Goal: Transaction & Acquisition: Book appointment/travel/reservation

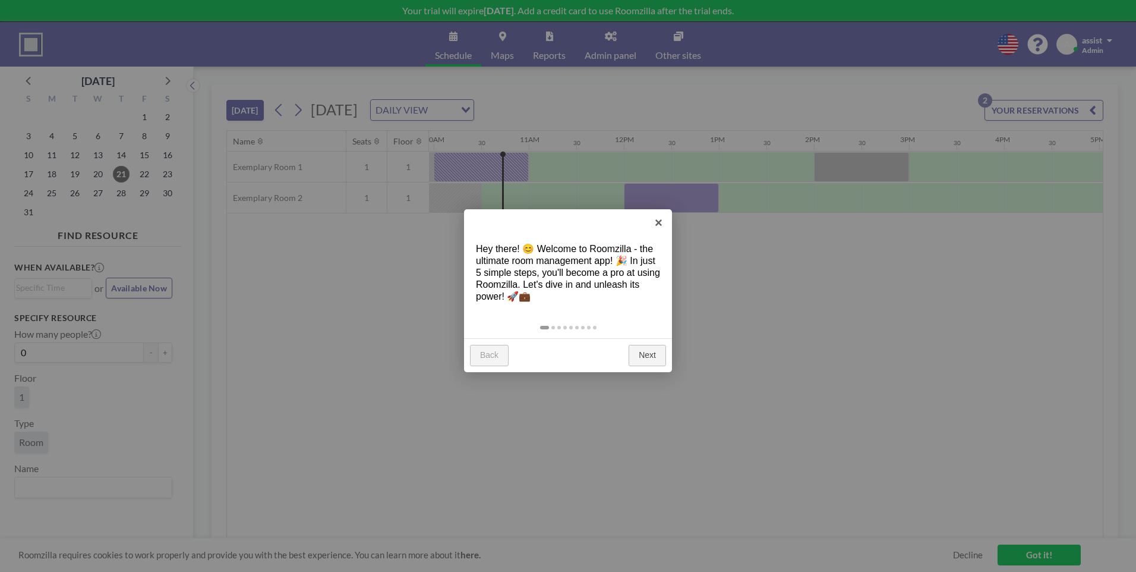
scroll to position [0, 951]
click at [647, 358] on link "Next" at bounding box center [647, 355] width 37 height 21
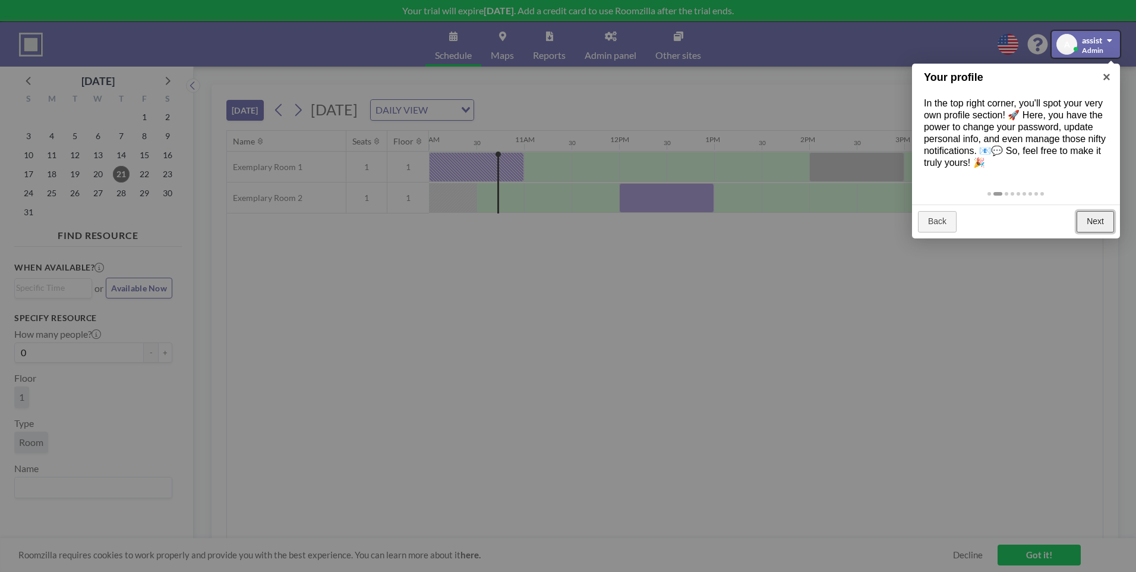
click at [1101, 226] on link "Next" at bounding box center [1095, 221] width 37 height 21
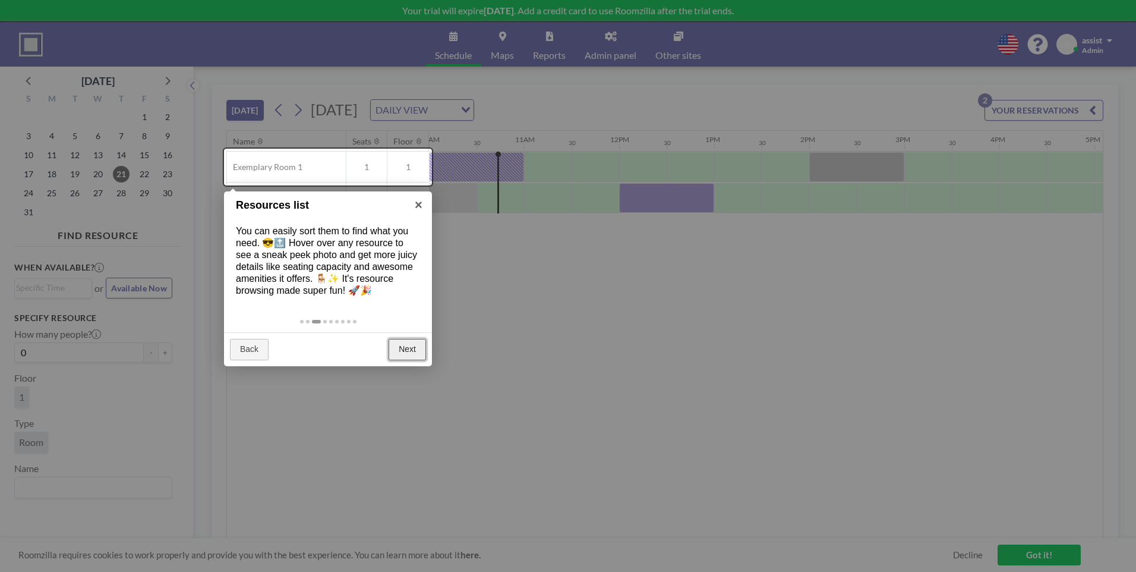
click at [408, 360] on link "Next" at bounding box center [407, 349] width 37 height 21
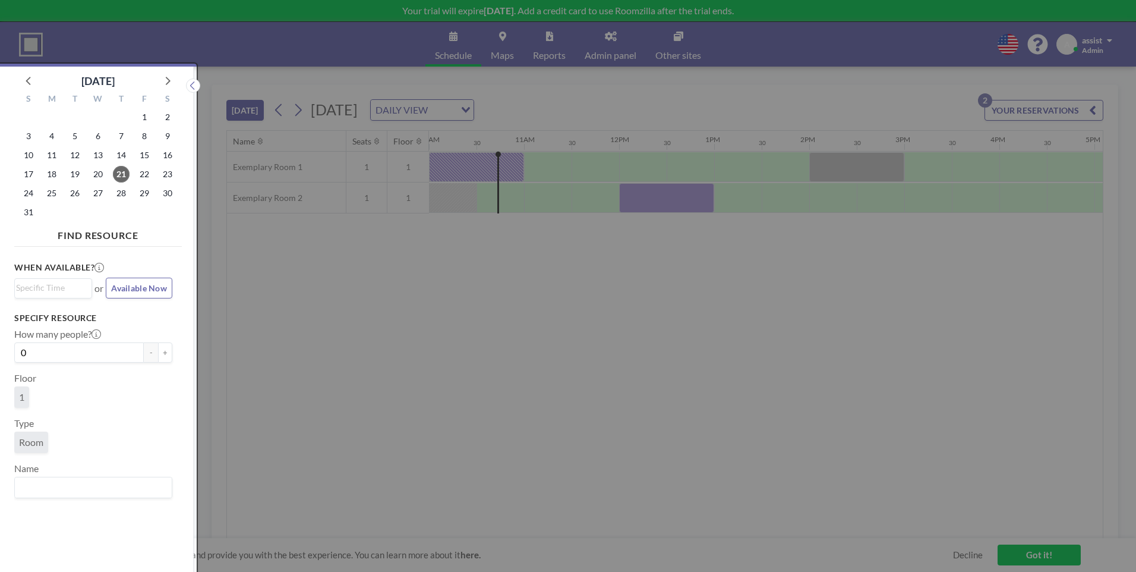
scroll to position [3, 0]
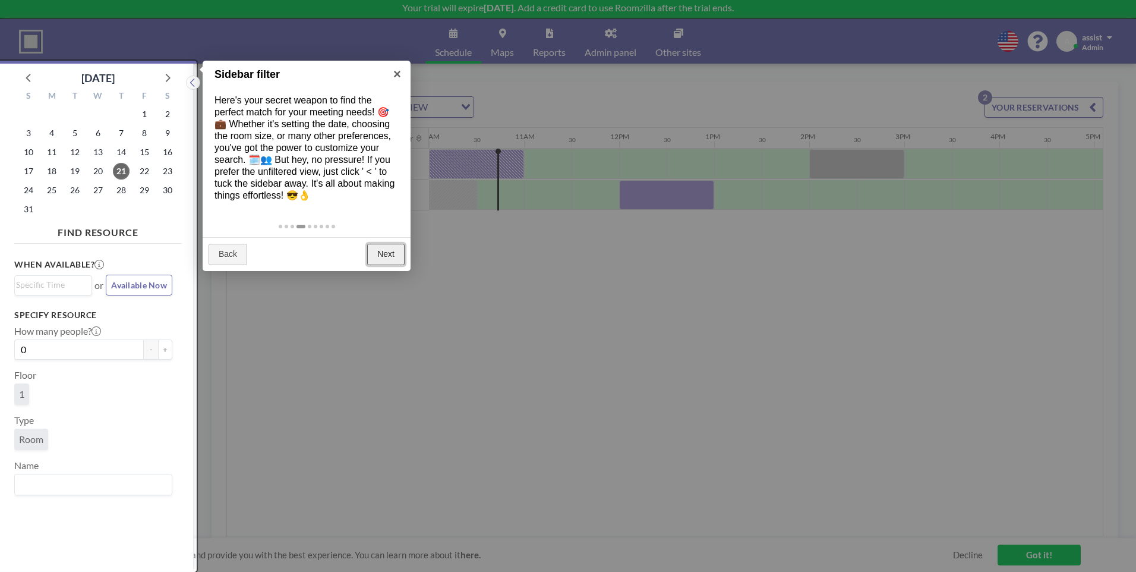
click at [386, 265] on link "Next" at bounding box center [385, 254] width 37 height 21
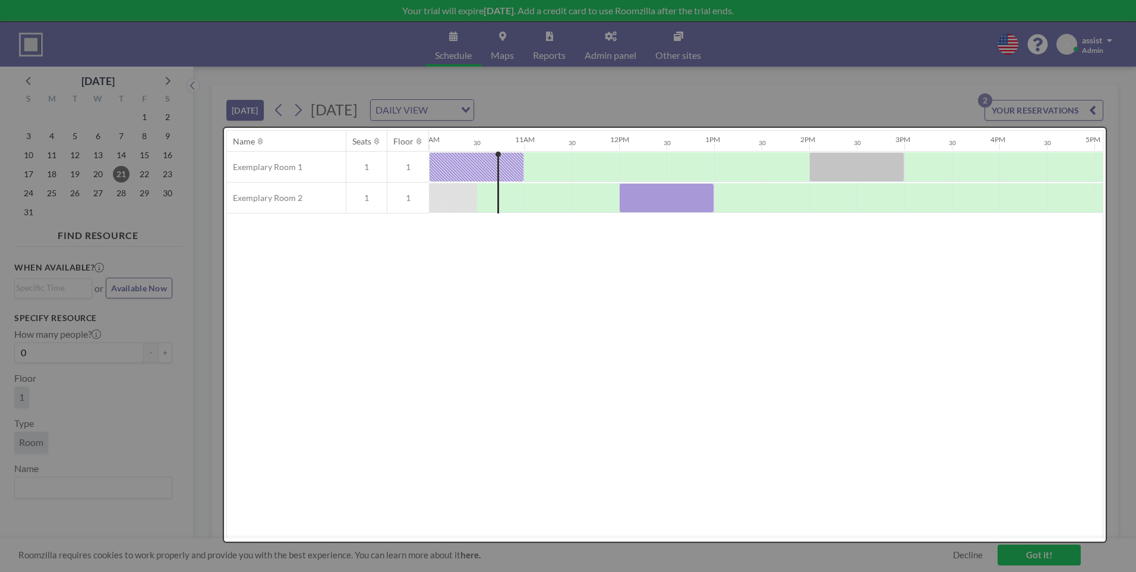
scroll to position [0, 0]
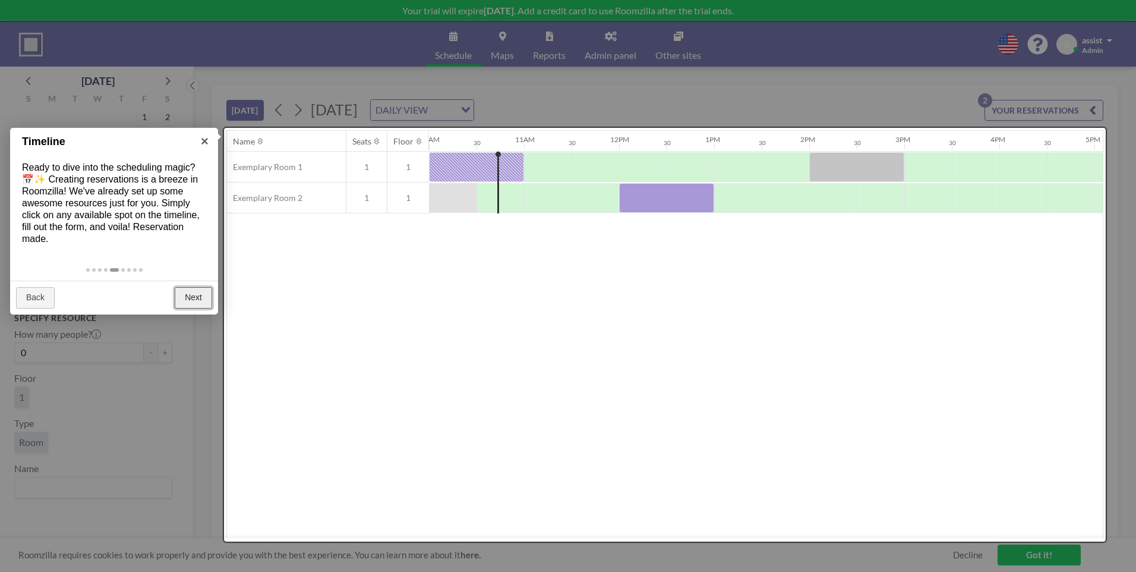
click at [196, 295] on link "Next" at bounding box center [193, 297] width 37 height 21
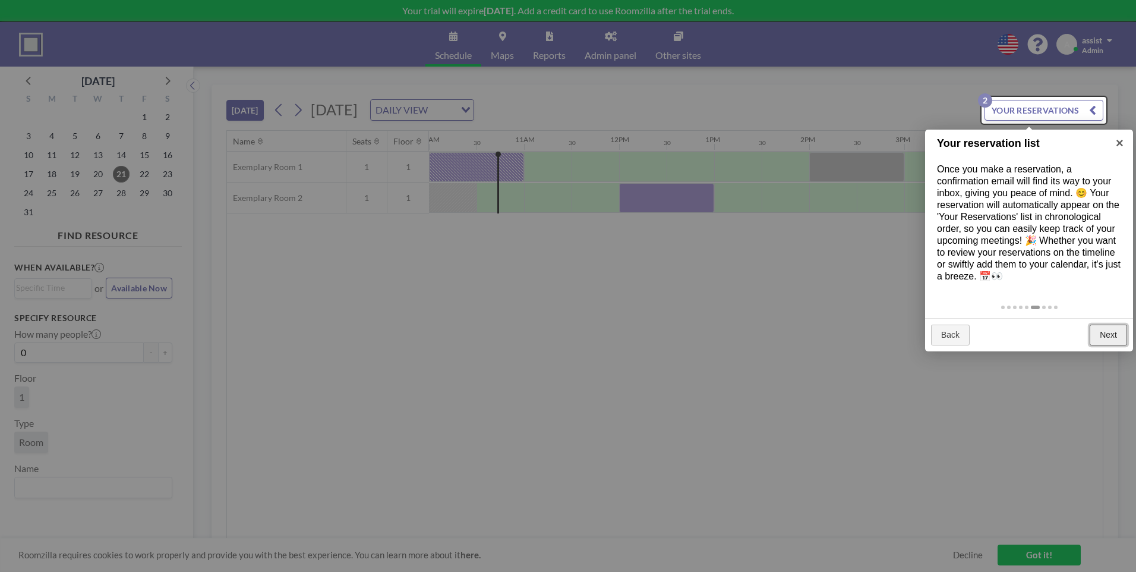
click at [1107, 346] on link "Next" at bounding box center [1108, 334] width 37 height 21
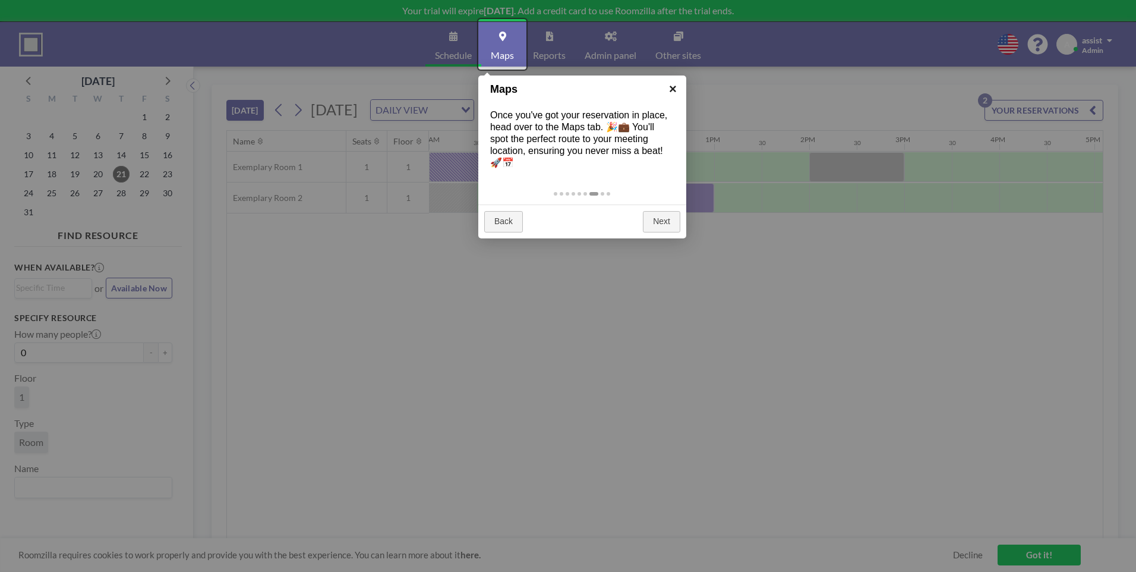
click at [673, 85] on link "×" at bounding box center [673, 88] width 27 height 27
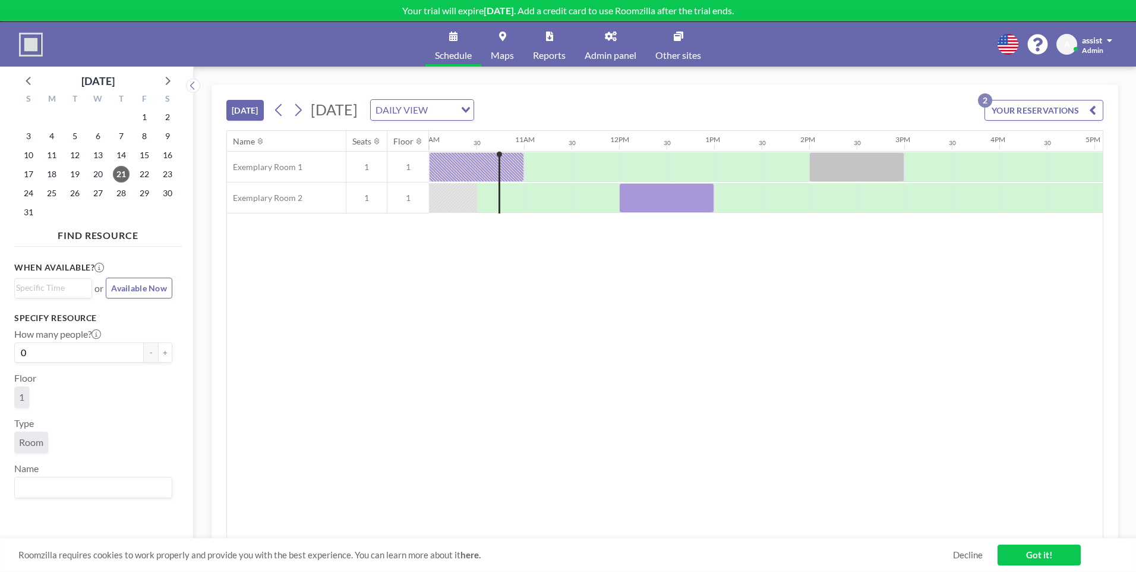
click at [499, 39] on icon at bounding box center [502, 36] width 7 height 10
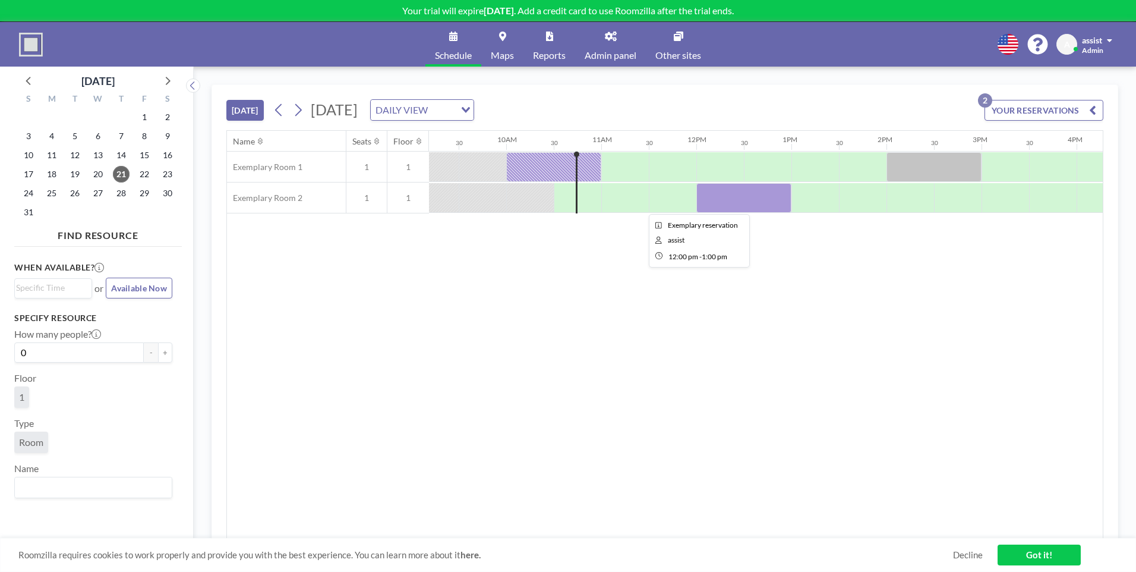
scroll to position [0, 951]
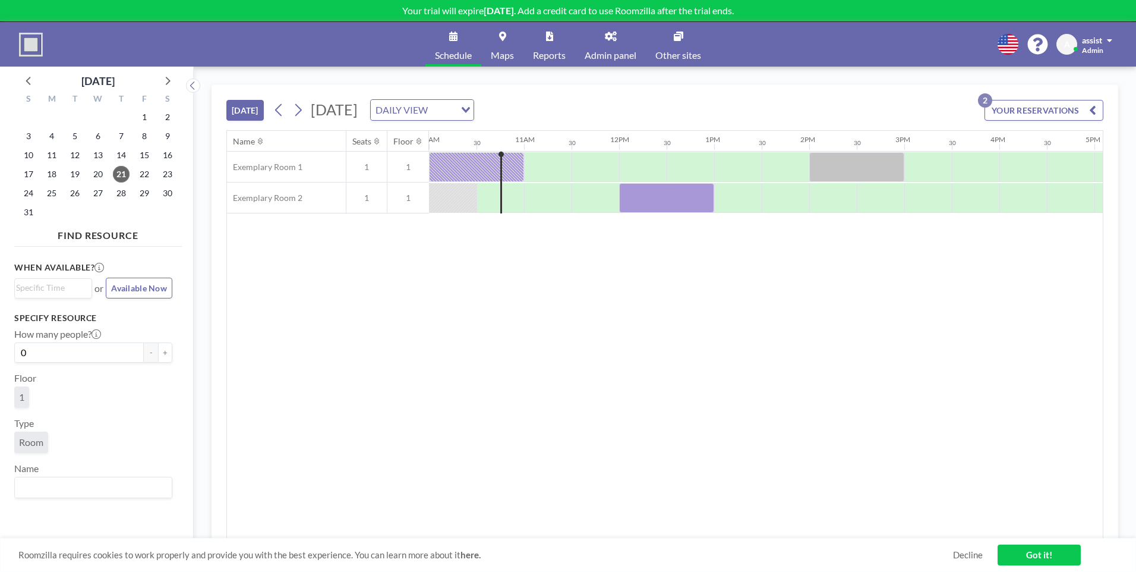
click at [1039, 554] on link "Got it!" at bounding box center [1039, 554] width 83 height 21
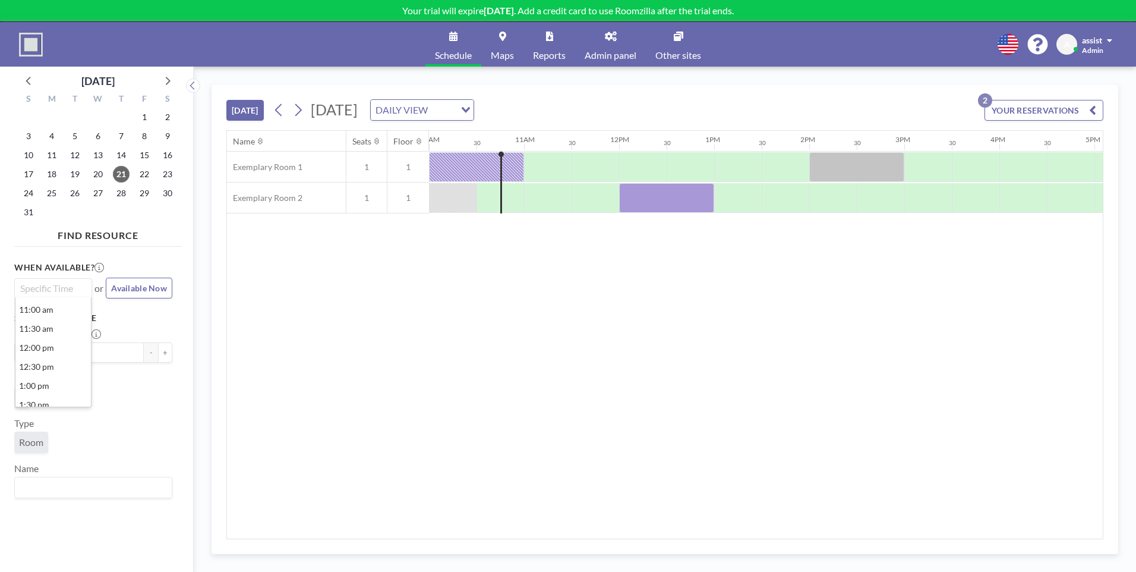
drag, startPoint x: 58, startPoint y: 292, endPoint x: 64, endPoint y: 291, distance: 6.0
click at [60, 291] on input "Search for option" at bounding box center [50, 288] width 69 height 14
click at [348, 302] on div "Name Seats Floor 12AM 30 1AM 30 2AM 30 3AM 30 4AM 30 5AM 30 6AM 30 7AM 30 8AM 3…" at bounding box center [665, 335] width 876 height 408
click at [150, 287] on span "Available Now" at bounding box center [139, 288] width 56 height 10
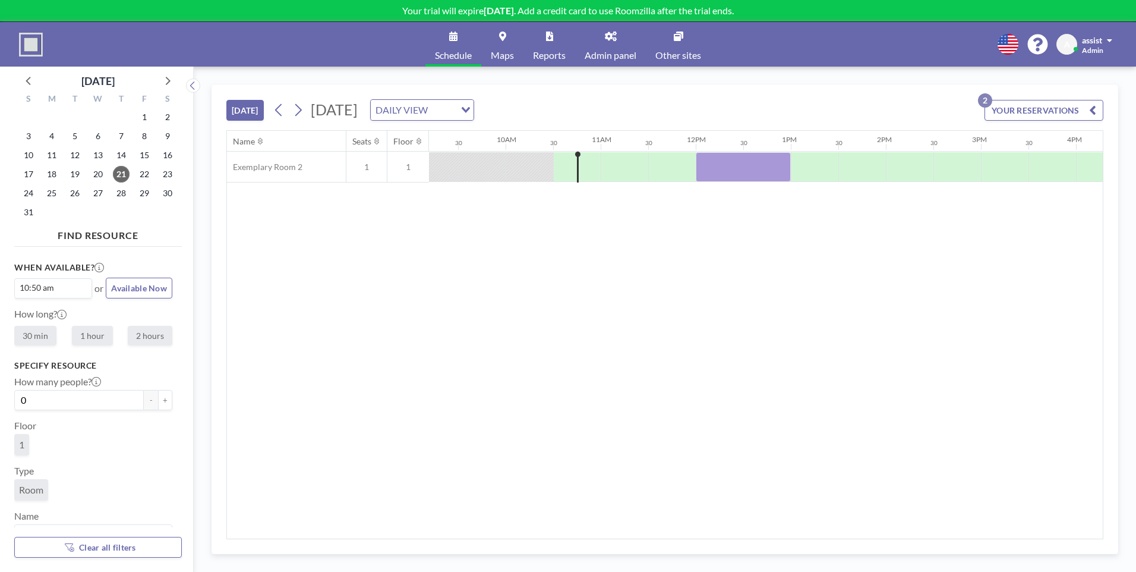
scroll to position [0, 0]
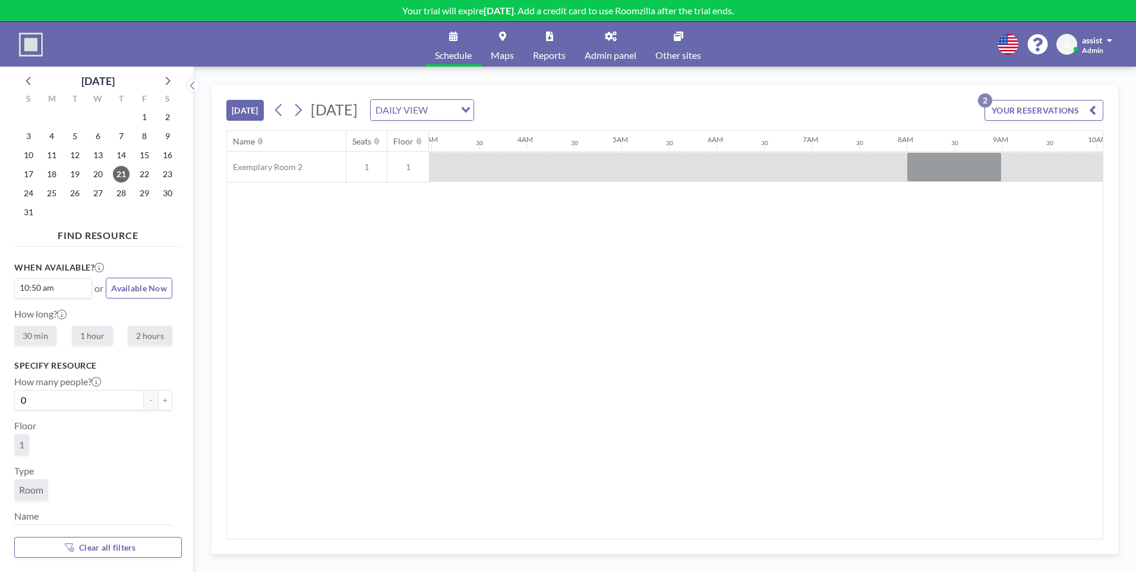
click at [150, 287] on span "Available Now" at bounding box center [139, 288] width 56 height 10
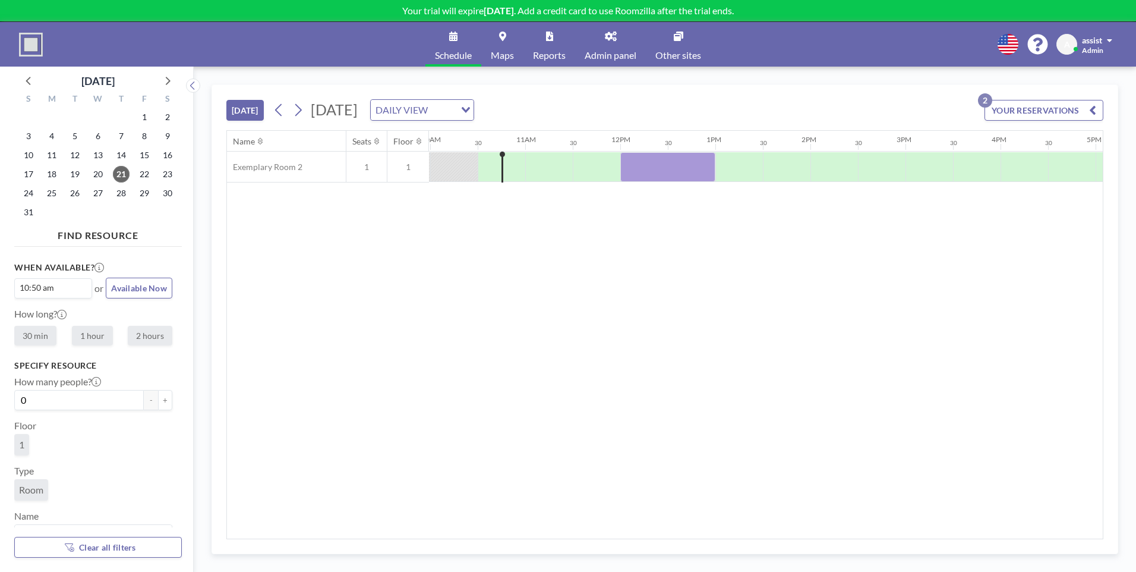
scroll to position [0, 951]
click at [474, 108] on div "Loading..." at bounding box center [464, 109] width 18 height 18
drag, startPoint x: 566, startPoint y: 145, endPoint x: 620, endPoint y: 201, distance: 77.3
click at [565, 146] on li "WEEKLY VIEW" at bounding box center [550, 148] width 102 height 17
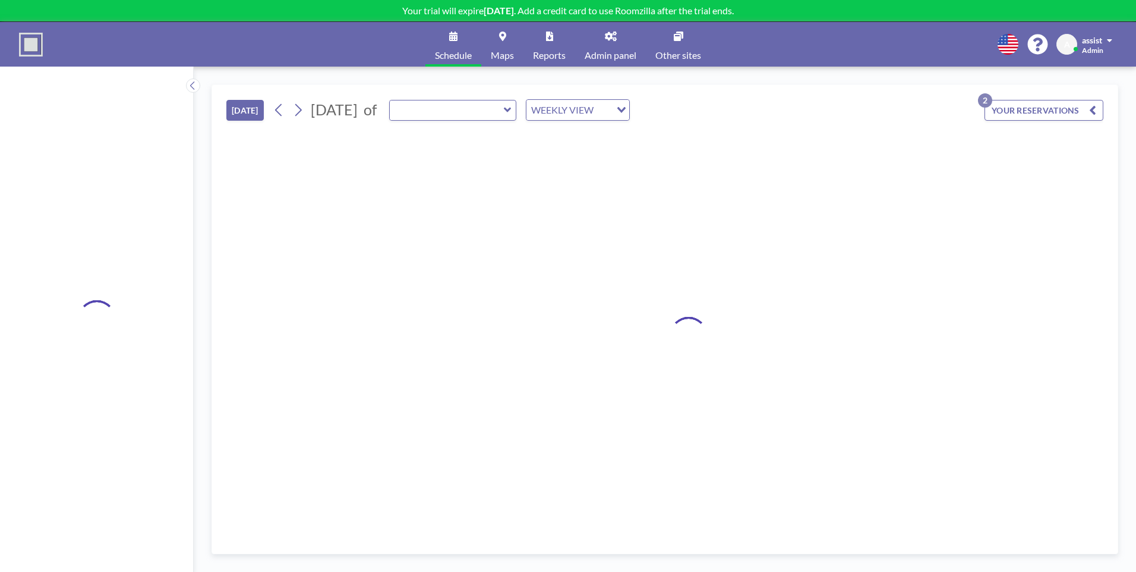
type input "Exemplary Room 1"
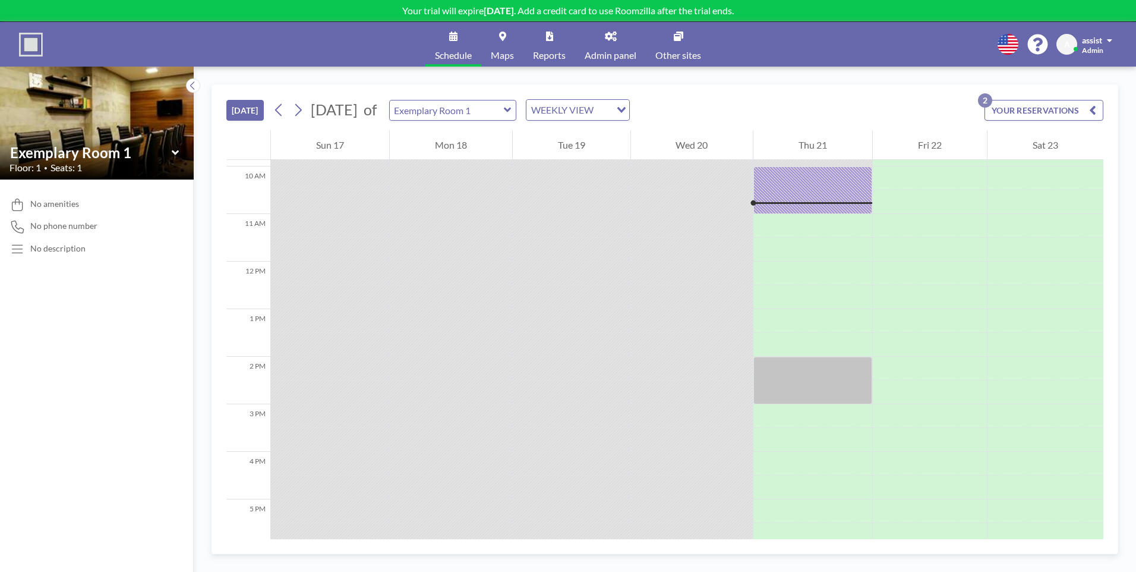
scroll to position [475, 0]
click at [512, 113] on icon at bounding box center [508, 110] width 8 height 12
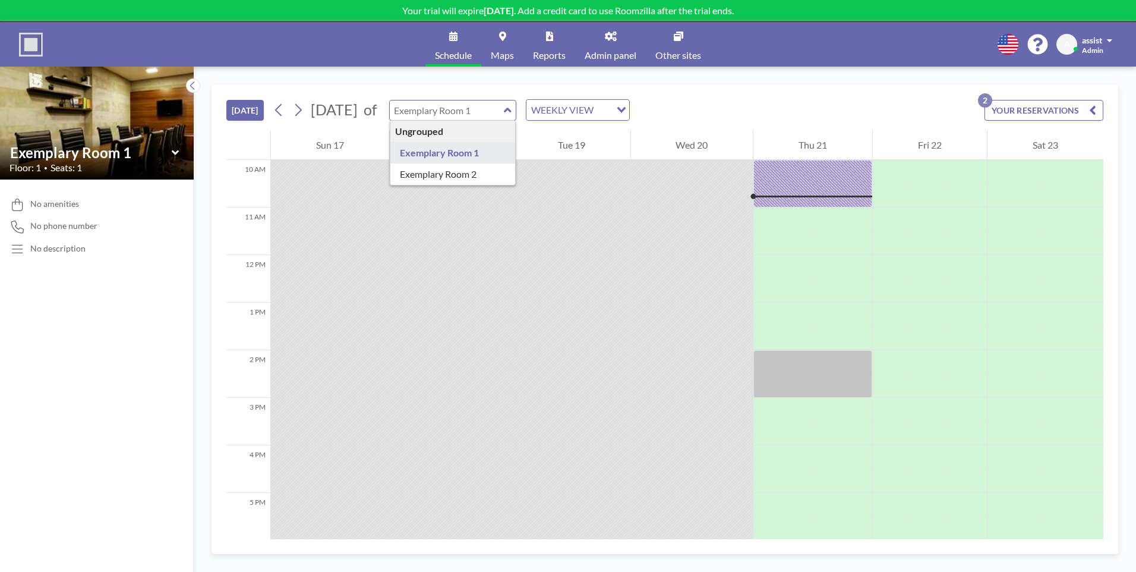
click at [511, 111] on icon at bounding box center [507, 110] width 7 height 5
type input "Exemplary Room 1"
click at [749, 115] on div "TODAY August 2025 of Exemplary Room 1 WEEKLY VIEW Loading... YOUR RESERVATIONS 2" at bounding box center [664, 107] width 877 height 45
click at [1004, 108] on button "YOUR RESERVATIONS 2" at bounding box center [1044, 110] width 119 height 21
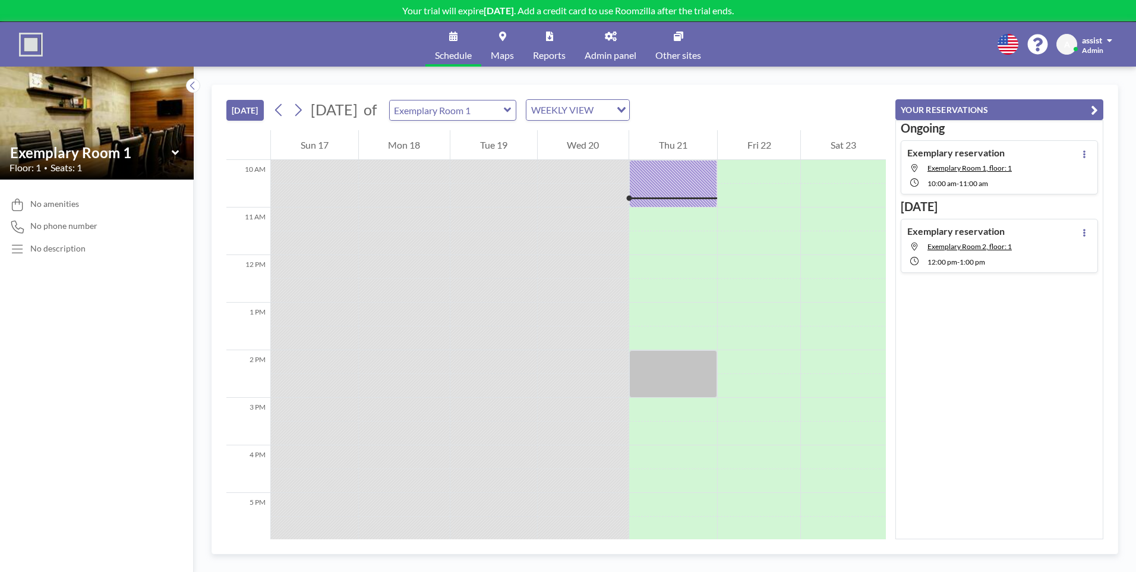
click at [1006, 109] on button "YOUR RESERVATIONS" at bounding box center [1000, 109] width 208 height 21
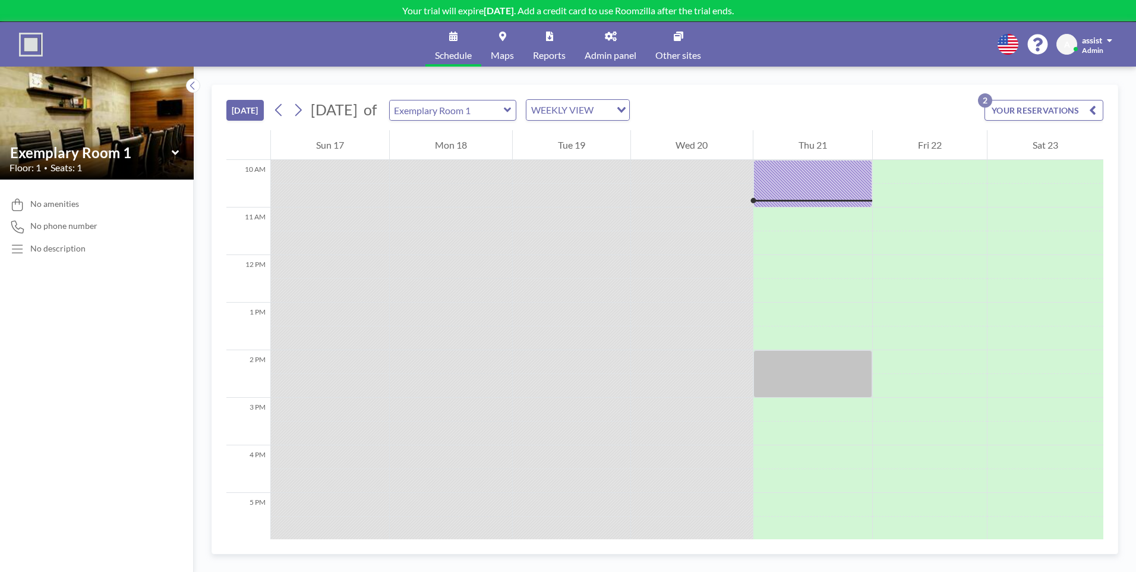
click at [175, 152] on icon at bounding box center [176, 153] width 8 height 12
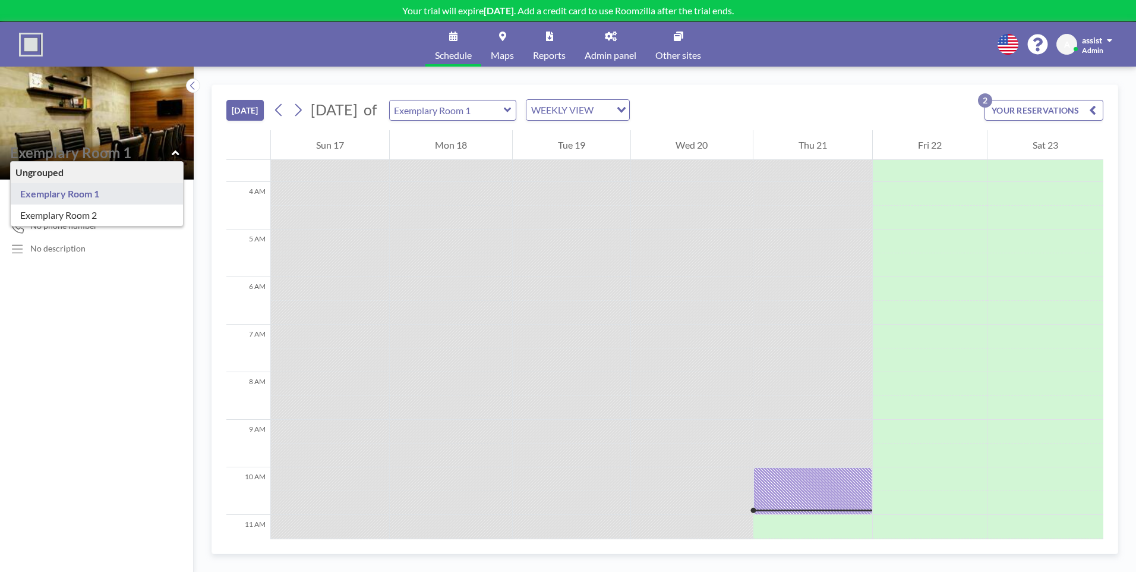
scroll to position [0, 0]
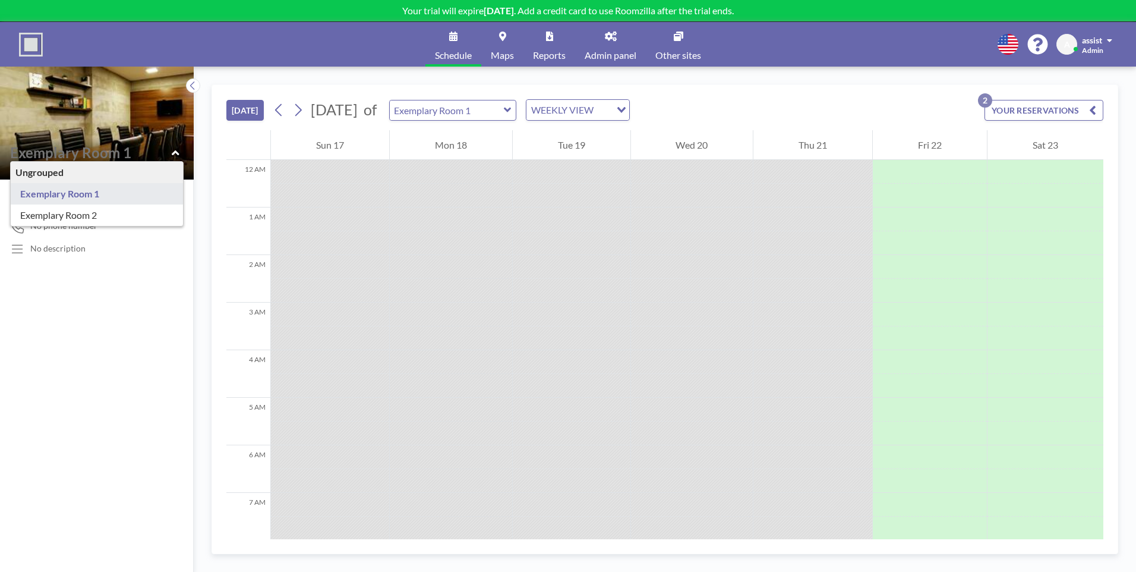
click at [517, 110] on div "Exemplary Room 1" at bounding box center [453, 110] width 128 height 21
click at [512, 105] on icon at bounding box center [508, 110] width 8 height 12
type input "Exemplary Room 2"
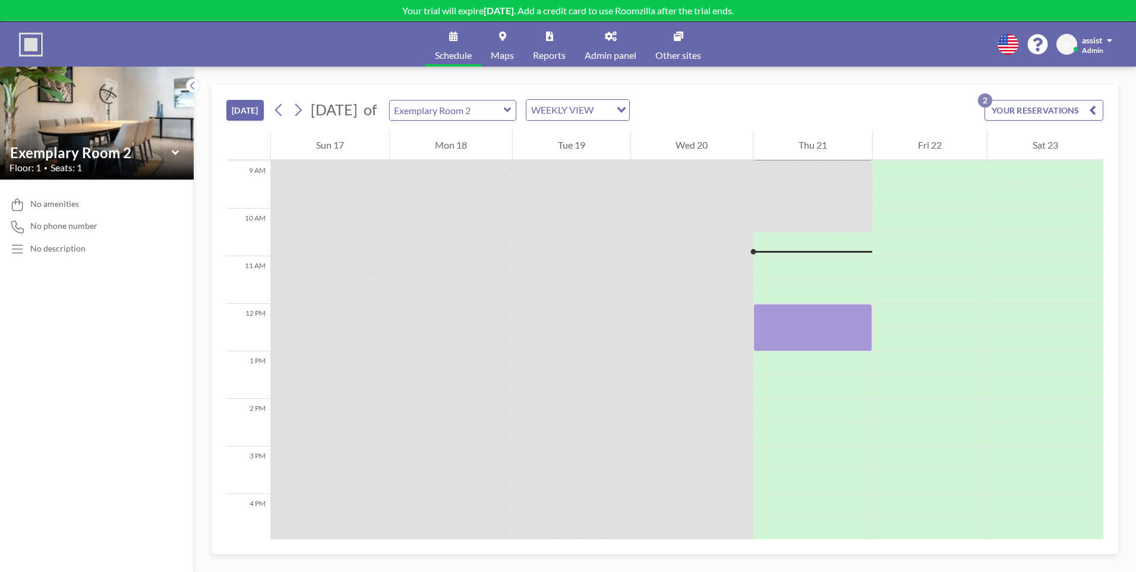
scroll to position [475, 0]
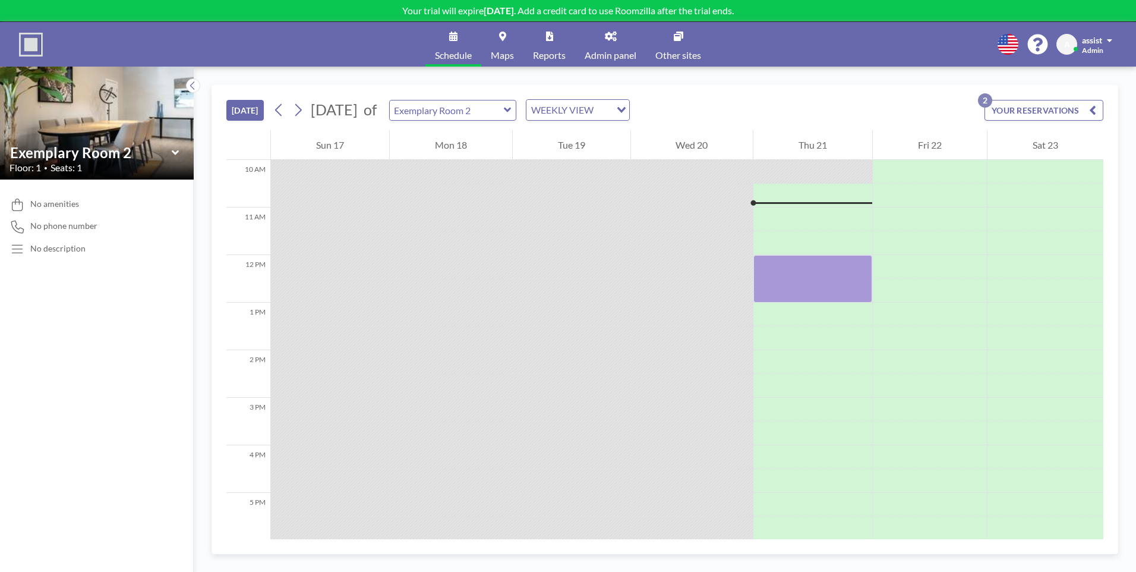
click at [71, 209] on span "No amenities" at bounding box center [54, 203] width 49 height 11
click at [61, 254] on div "No description" at bounding box center [97, 249] width 175 height 12
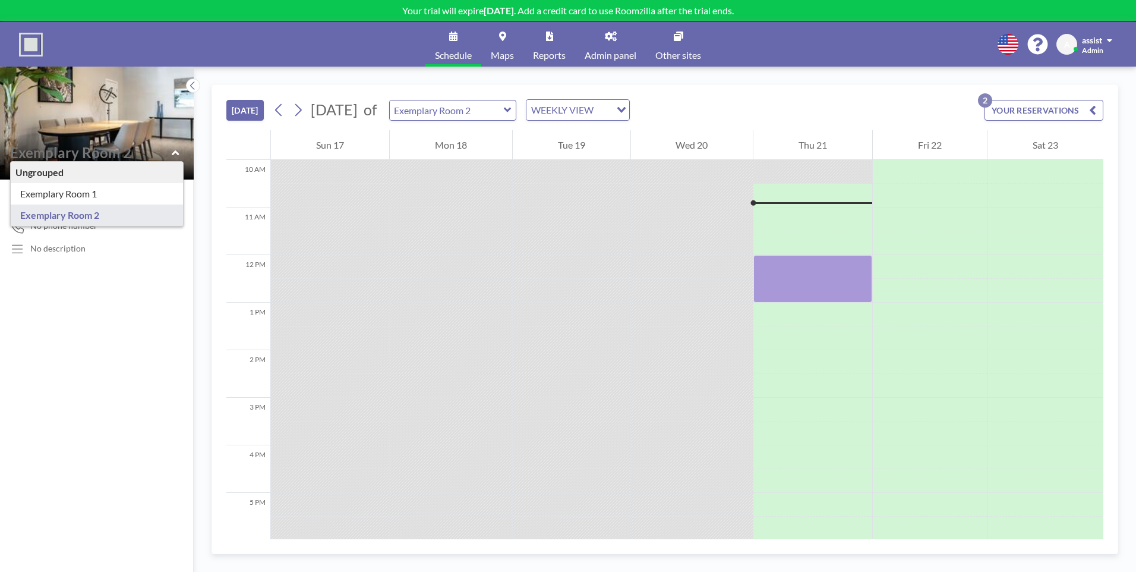
click at [166, 153] on input "text" at bounding box center [91, 152] width 162 height 17
type input "Exemplary Room 2"
click at [248, 119] on button "[DATE]" at bounding box center [244, 110] width 37 height 21
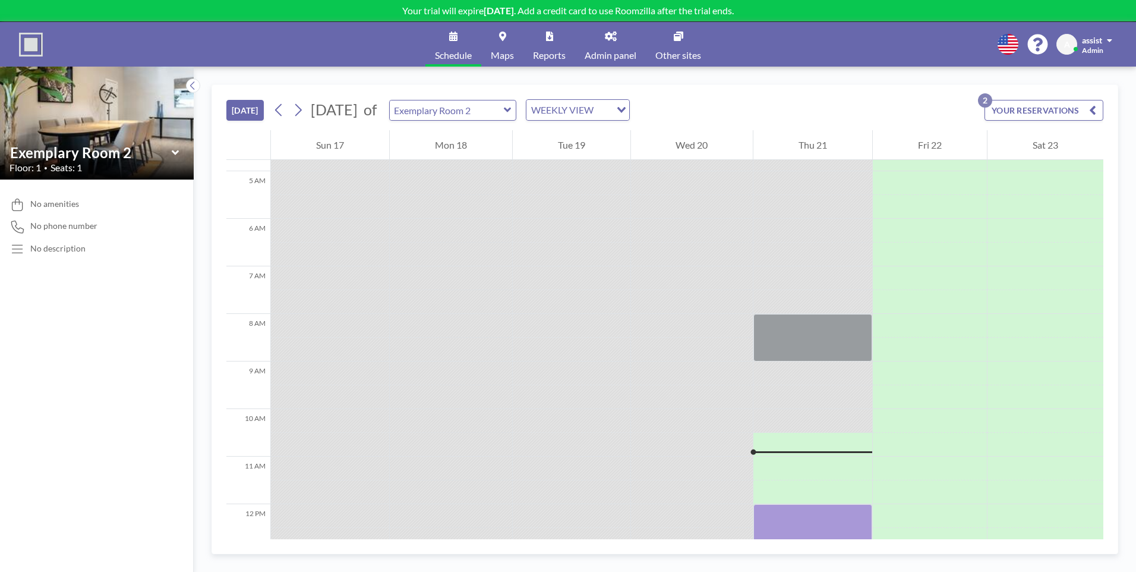
scroll to position [178, 0]
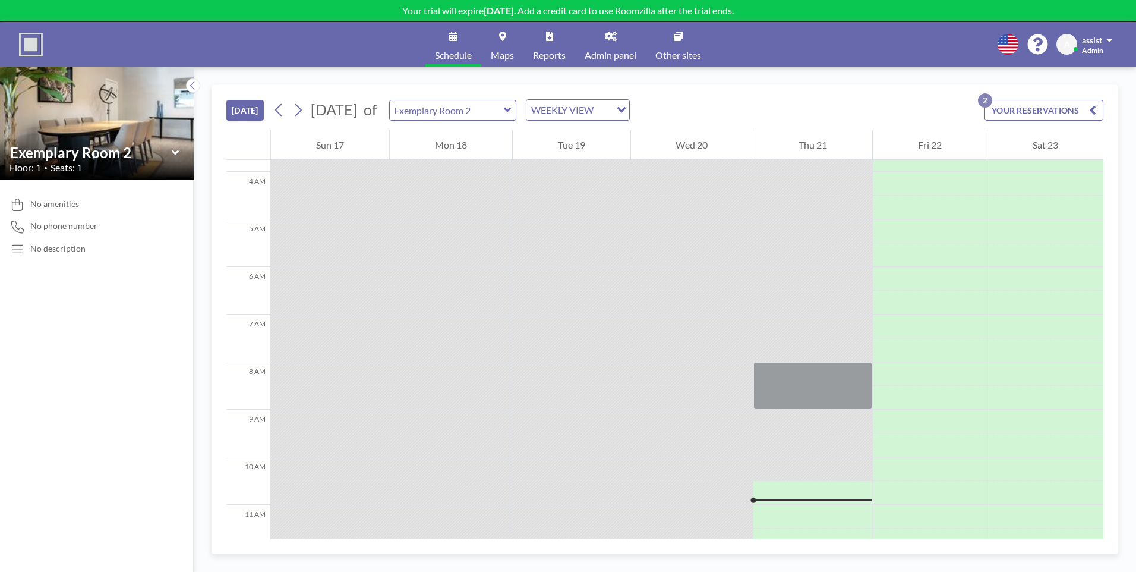
click at [511, 110] on icon at bounding box center [507, 110] width 7 height 5
type input "Exemplary Room 1"
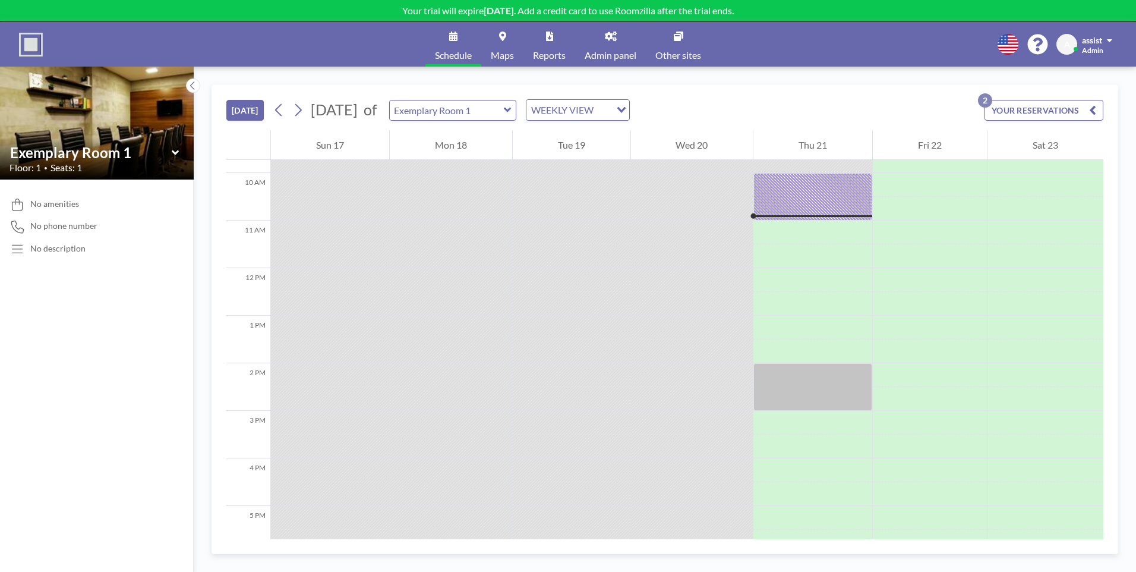
scroll to position [475, 0]
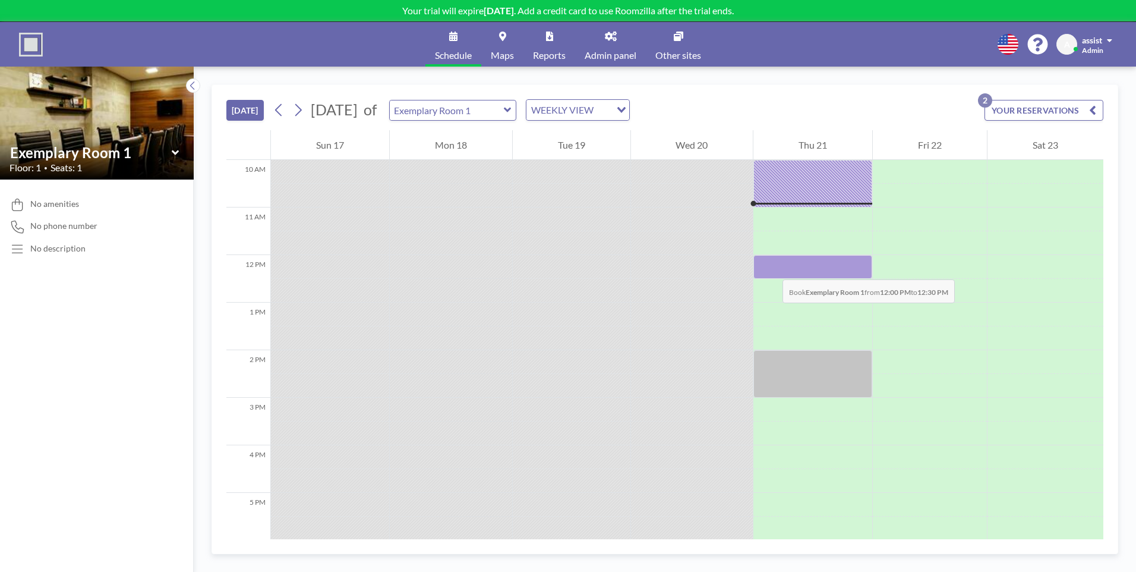
click at [771, 267] on div at bounding box center [813, 267] width 119 height 24
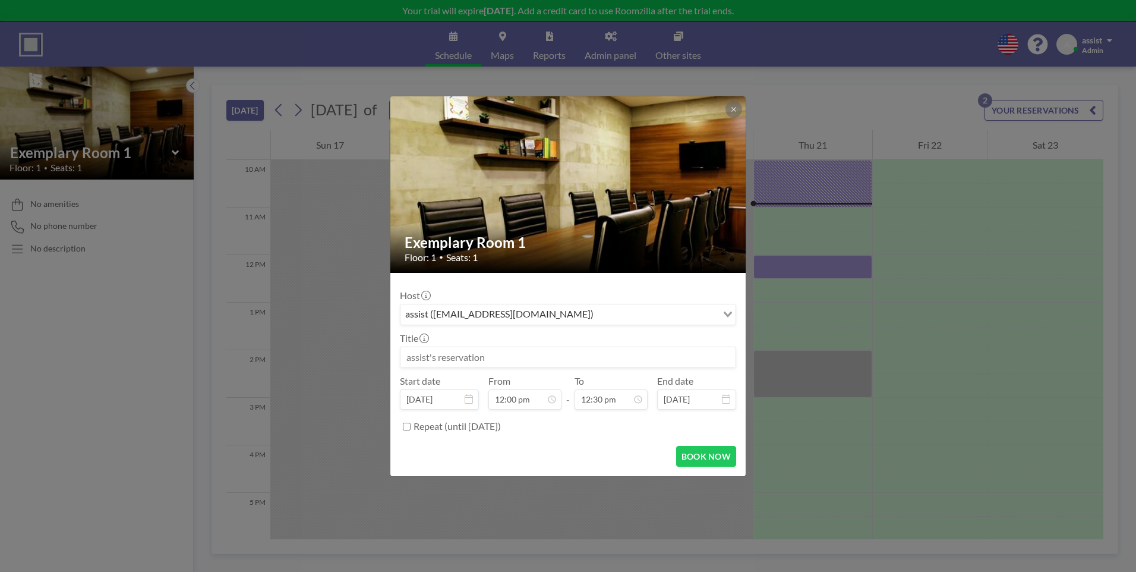
click at [479, 357] on input at bounding box center [568, 357] width 335 height 20
click at [726, 464] on button "BOOK NOW" at bounding box center [706, 456] width 60 height 21
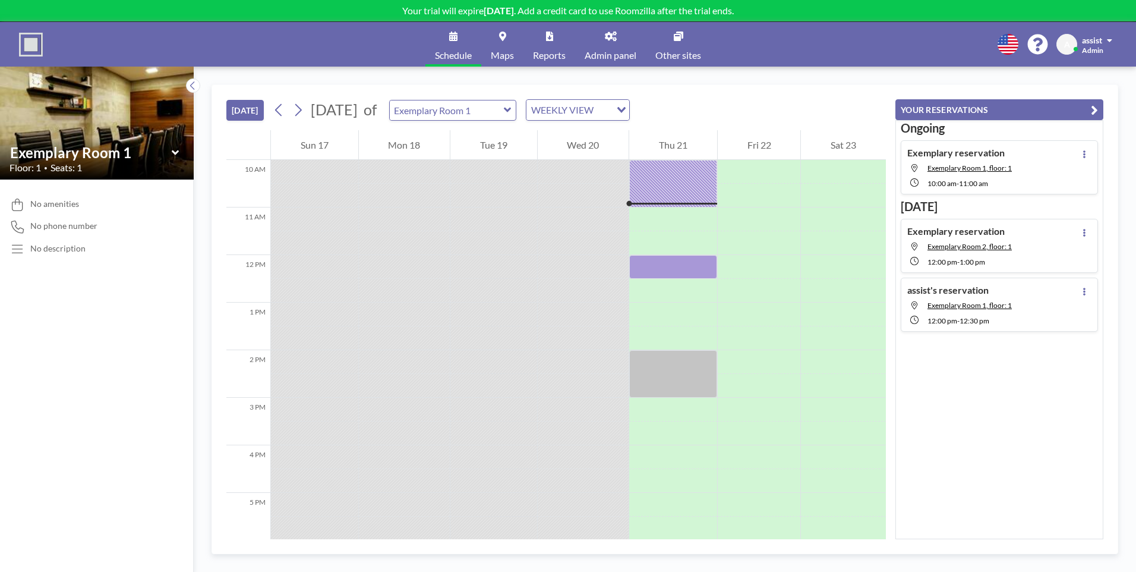
click at [667, 51] on span "Other sites" at bounding box center [678, 56] width 46 height 10
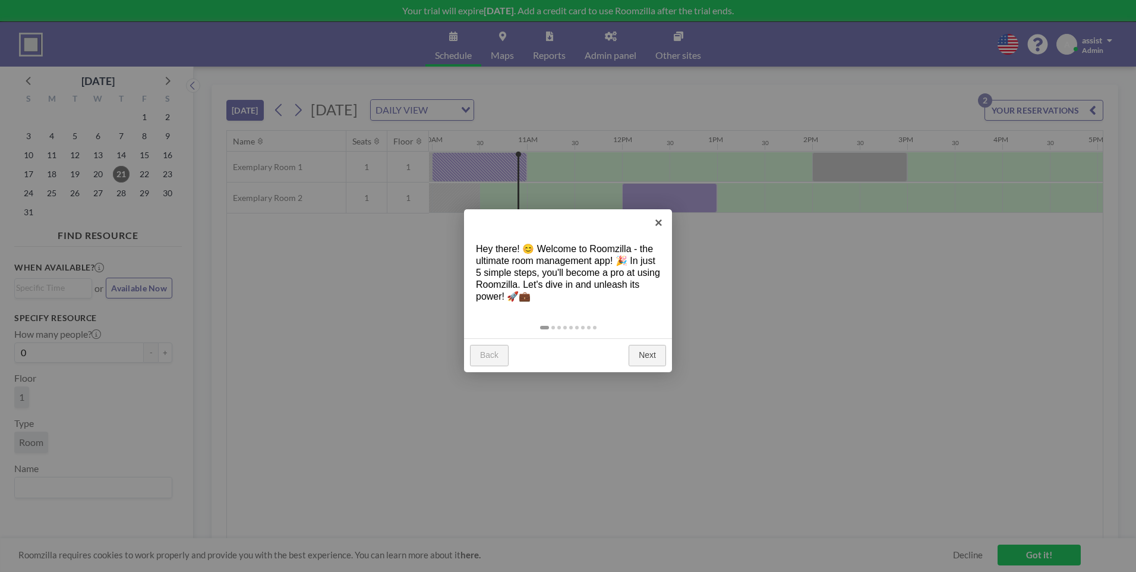
scroll to position [0, 951]
click at [657, 224] on link "×" at bounding box center [658, 222] width 27 height 27
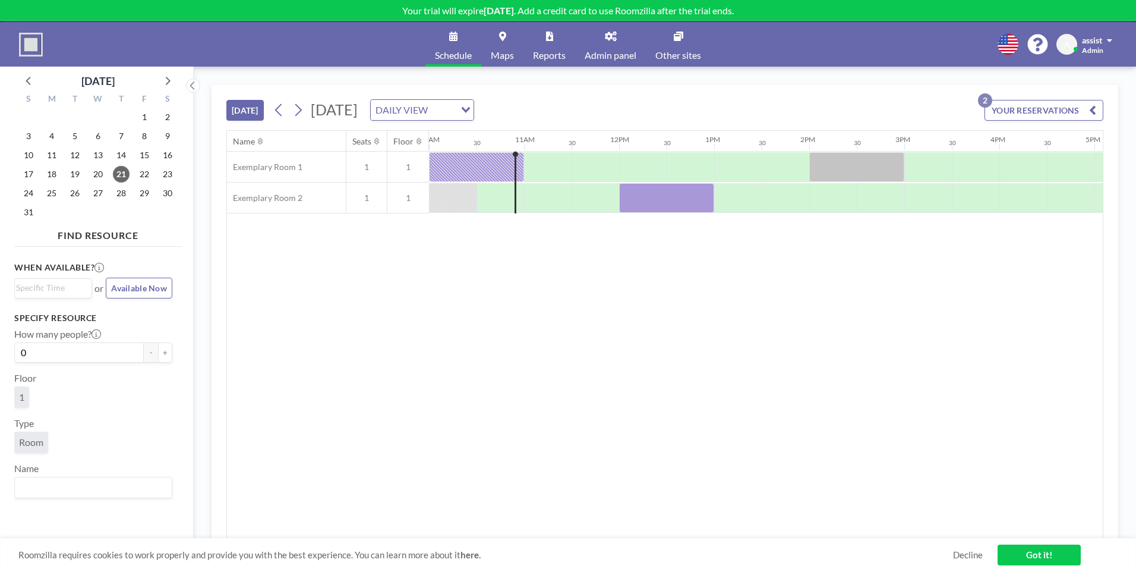
click at [458, 46] on link "Schedule" at bounding box center [454, 44] width 56 height 45
click at [508, 42] on link "Maps" at bounding box center [502, 44] width 42 height 45
